Goal: Communication & Community: Answer question/provide support

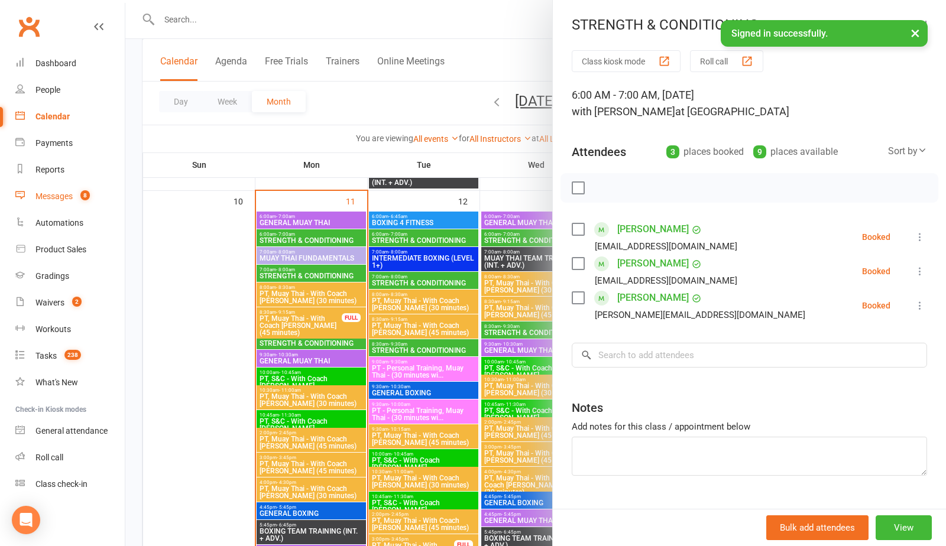
click at [49, 194] on div "Messages" at bounding box center [53, 195] width 37 height 9
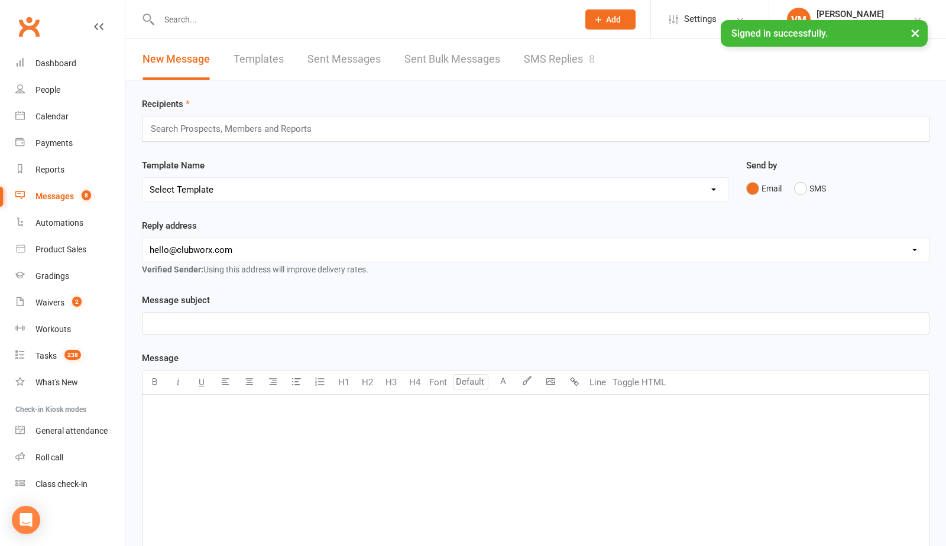
click at [567, 67] on link "SMS Replies 8" at bounding box center [559, 59] width 71 height 41
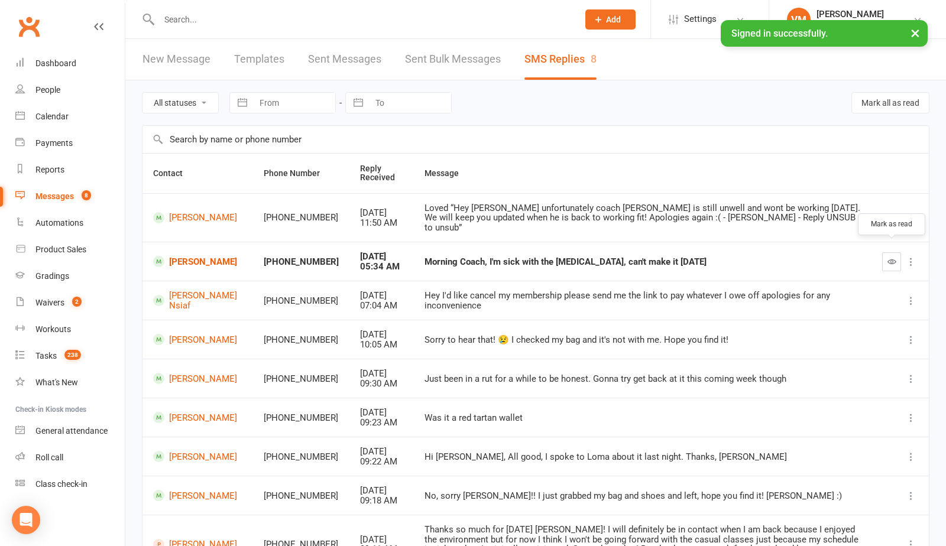
click at [893, 257] on icon "button" at bounding box center [891, 261] width 9 height 9
click at [173, 256] on link "[PERSON_NAME]" at bounding box center [197, 261] width 89 height 11
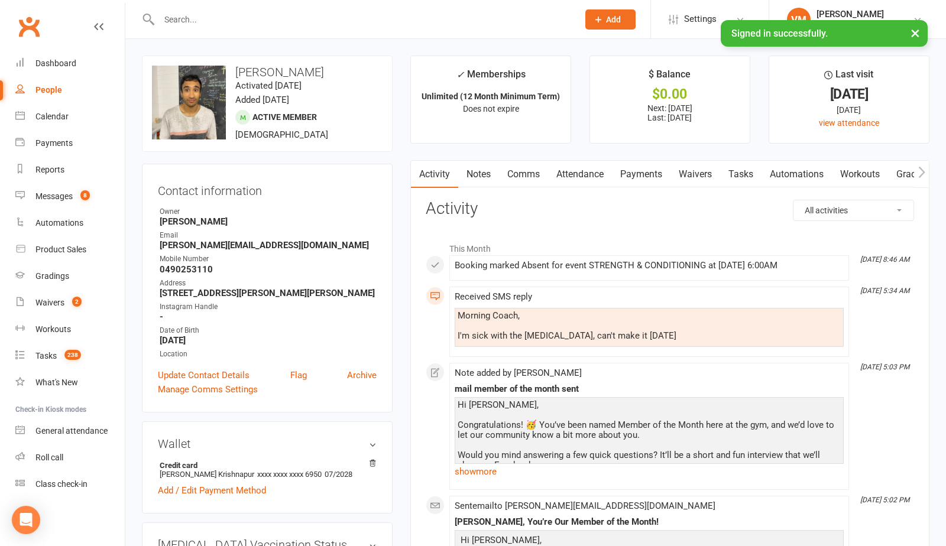
click at [530, 175] on link "Comms" at bounding box center [523, 174] width 49 height 27
